Goal: Information Seeking & Learning: Learn about a topic

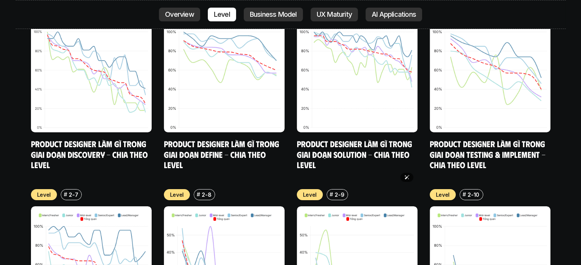
scroll to position [3207, 0]
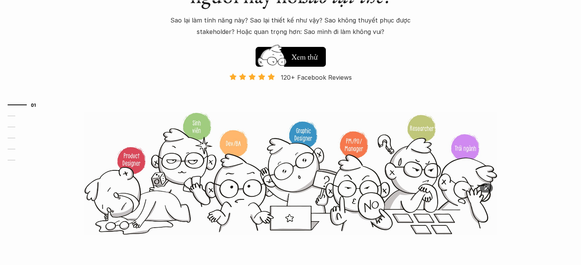
scroll to position [76, 0]
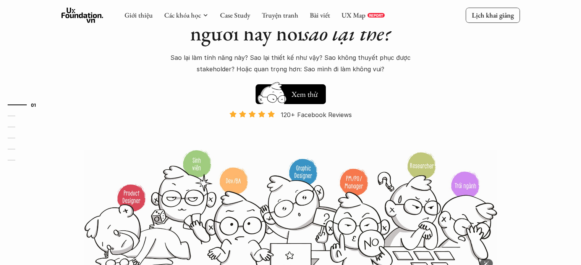
click at [370, 224] on img at bounding box center [290, 211] width 412 height 124
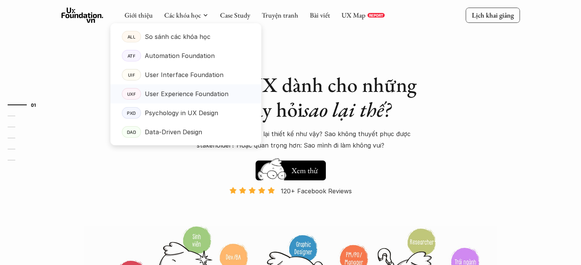
click at [185, 94] on p "User Experience Foundation" at bounding box center [187, 93] width 84 height 11
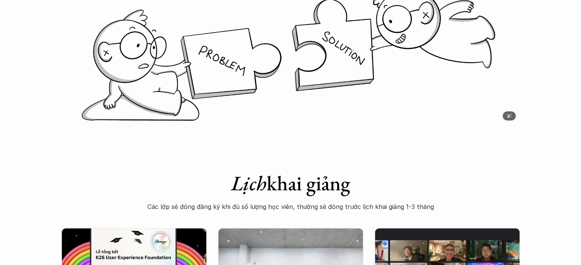
click at [305, 61] on img at bounding box center [290, 55] width 458 height 140
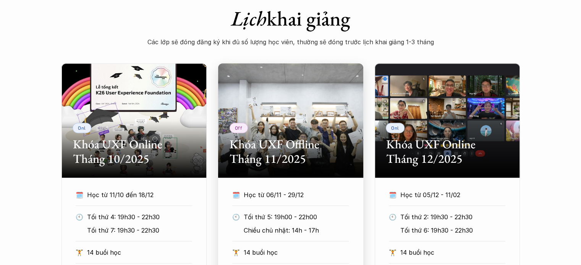
scroll to position [229, 0]
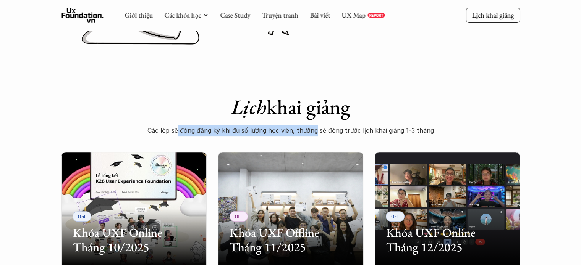
drag, startPoint x: 179, startPoint y: 137, endPoint x: 327, endPoint y: 138, distance: 147.7
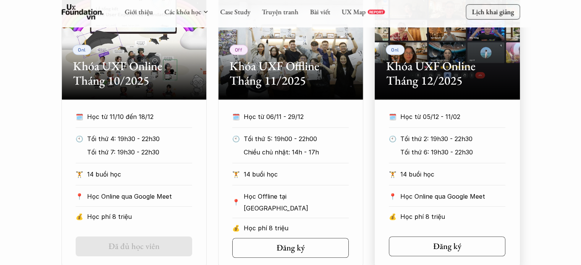
scroll to position [496, 0]
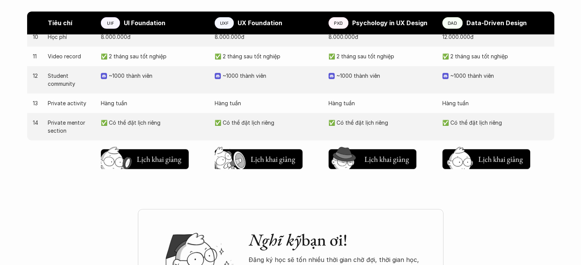
scroll to position [725, 0]
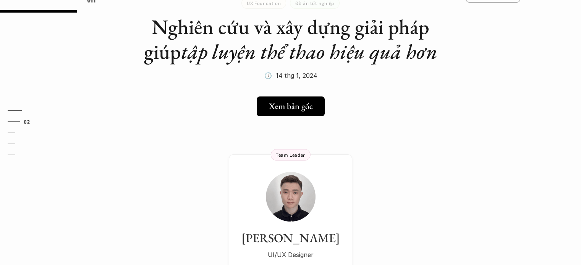
scroll to position [115, 0]
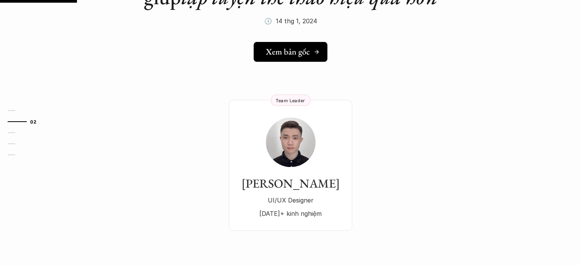
click at [293, 53] on h5 "Xem bản gốc" at bounding box center [288, 52] width 44 height 10
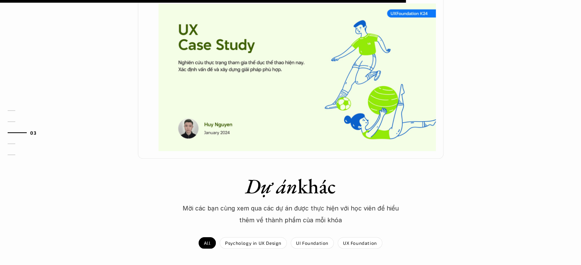
scroll to position [458, 0]
